Goal: Task Accomplishment & Management: Complete application form

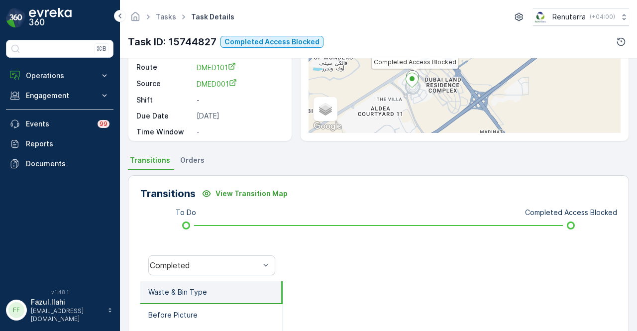
scroll to position [296, 0]
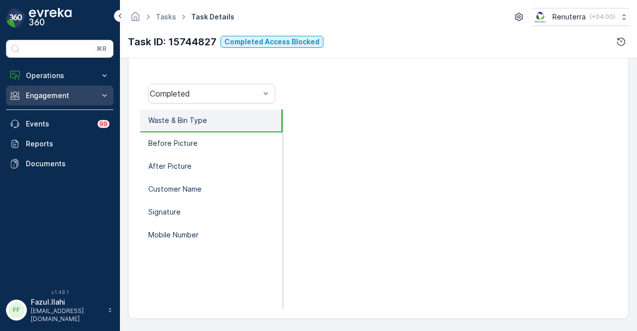
click at [50, 96] on p "Engagement" at bounding box center [60, 96] width 68 height 10
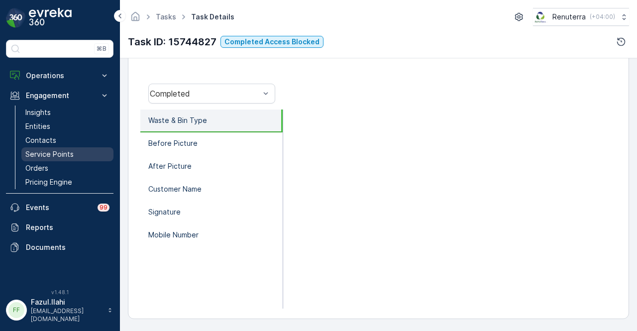
click at [63, 157] on p "Service Points" at bounding box center [49, 154] width 48 height 10
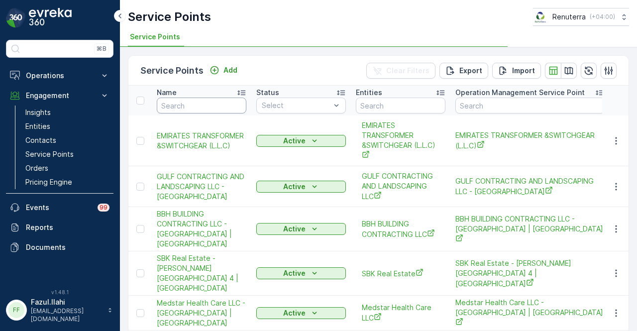
click at [196, 112] on input "text" at bounding box center [202, 106] width 90 height 16
type input "al"
click at [201, 106] on input "al" at bounding box center [202, 106] width 90 height 16
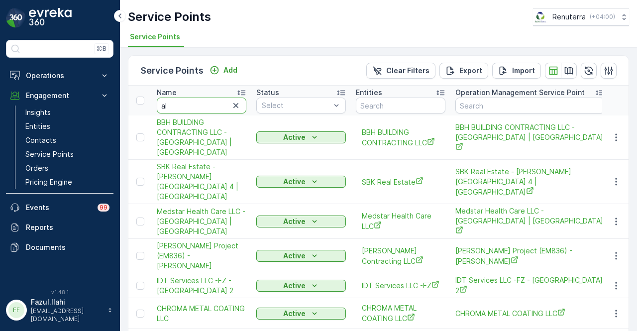
click at [201, 106] on input "al" at bounding box center [202, 106] width 90 height 16
type input "alja"
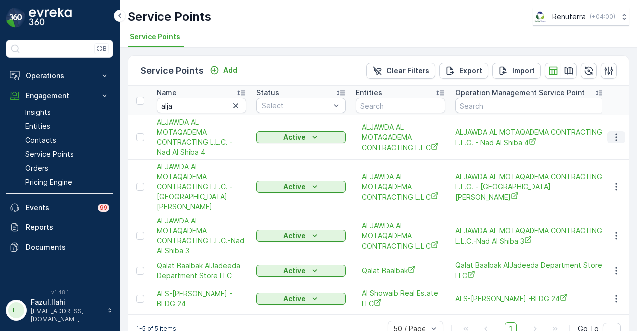
click at [615, 133] on icon "button" at bounding box center [616, 137] width 10 height 10
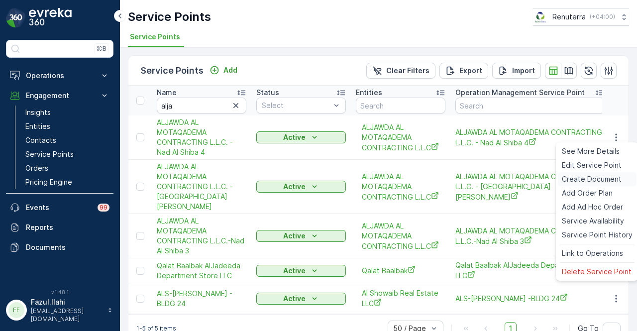
click at [612, 173] on div "Create Document" at bounding box center [597, 179] width 79 height 14
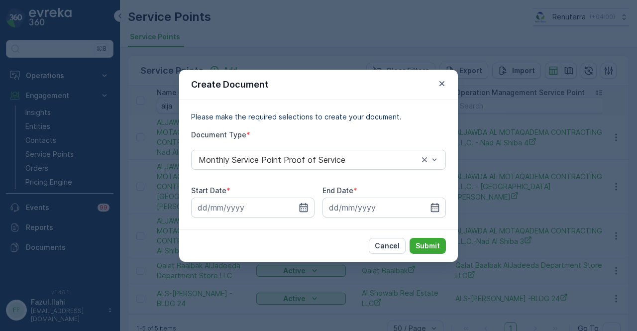
click at [307, 211] on icon "button" at bounding box center [304, 207] width 8 height 9
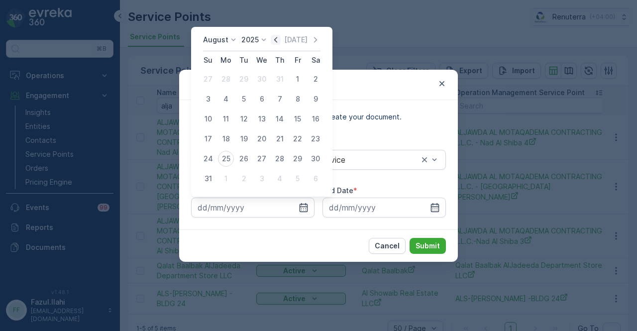
click at [281, 42] on icon "button" at bounding box center [276, 40] width 10 height 10
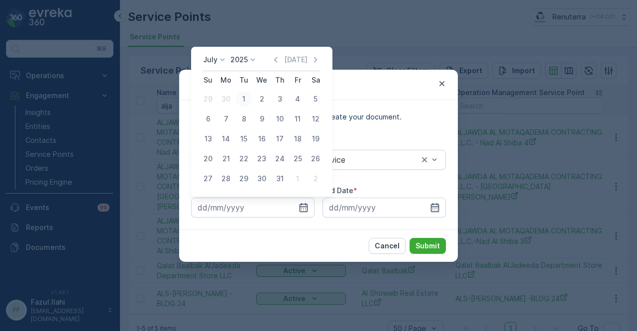
click at [242, 105] on div "1" at bounding box center [244, 99] width 16 height 16
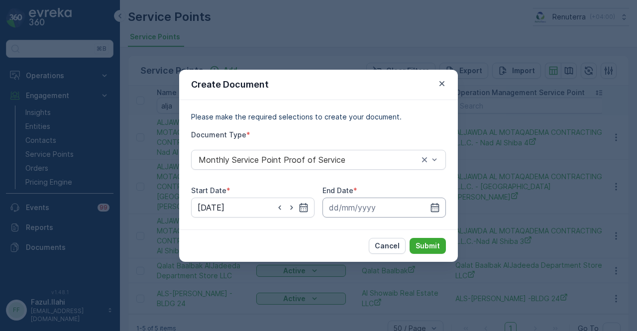
click at [440, 202] on input at bounding box center [384, 208] width 123 height 20
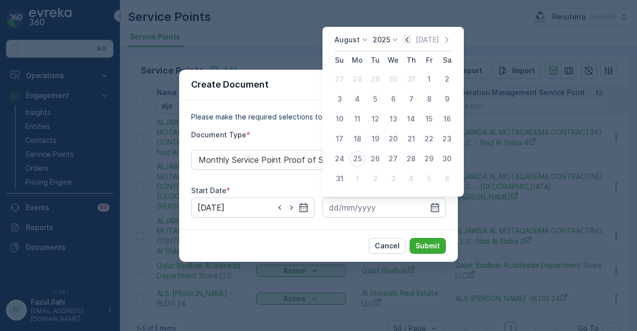
click at [410, 39] on icon "button" at bounding box center [407, 40] width 10 height 10
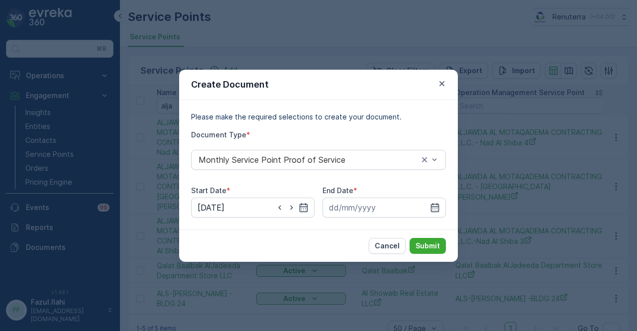
drag, startPoint x: 319, startPoint y: 253, endPoint x: 301, endPoint y: 219, distance: 38.7
click at [318, 248] on div "Cancel Submit" at bounding box center [318, 245] width 279 height 32
click at [308, 206] on icon "button" at bounding box center [304, 207] width 8 height 9
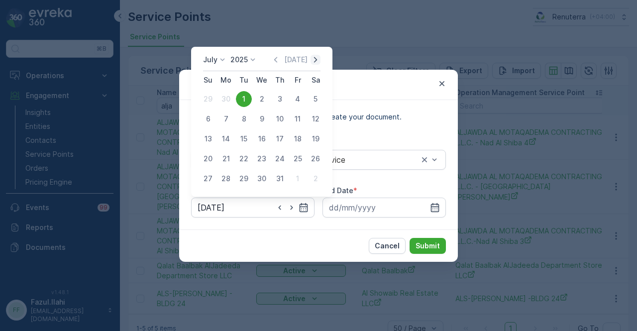
click at [314, 56] on icon "button" at bounding box center [316, 60] width 10 height 10
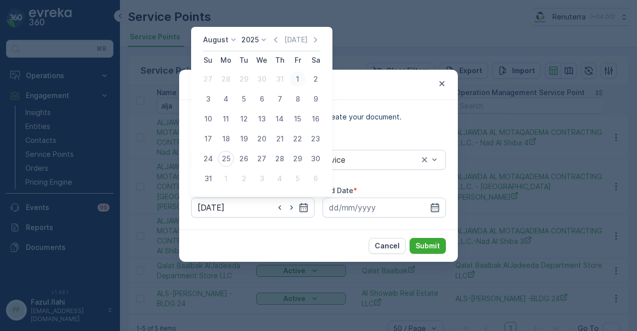
click at [298, 78] on div "1" at bounding box center [298, 79] width 16 height 16
type input "01.08.2025"
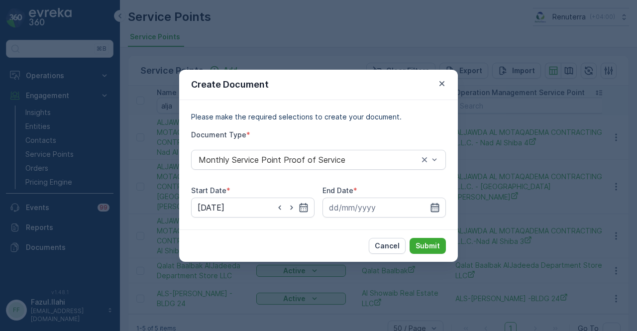
click at [439, 211] on icon "button" at bounding box center [435, 208] width 10 height 10
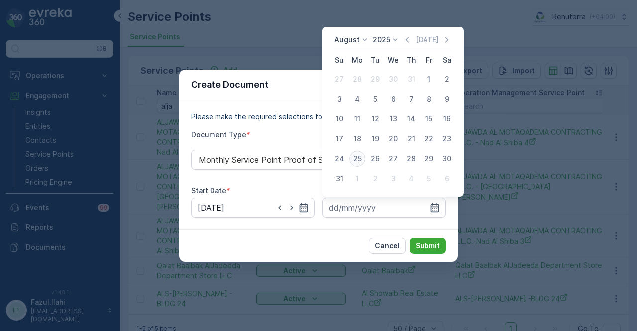
click at [356, 158] on div "25" at bounding box center [357, 159] width 16 height 16
type input "25.08.2025"
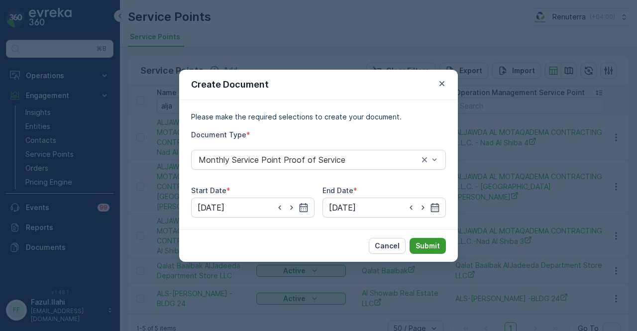
click at [439, 250] on p "Submit" at bounding box center [428, 246] width 24 height 10
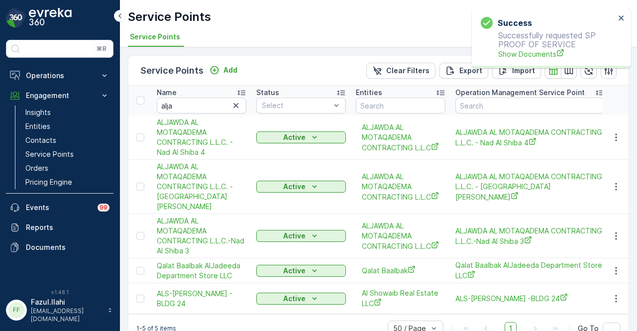
click at [526, 48] on p "Successfully requested SP PROOF OF SERVICE Show Documents" at bounding box center [548, 45] width 134 height 28
click at [522, 51] on span "Show Documents" at bounding box center [556, 54] width 117 height 10
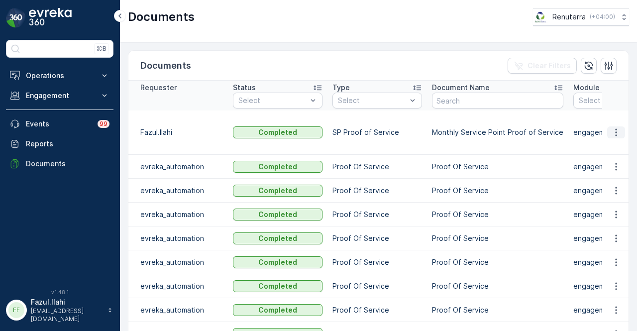
click at [611, 131] on icon "button" at bounding box center [616, 132] width 10 height 10
click at [607, 148] on span "See Details" at bounding box center [613, 146] width 38 height 10
